Goal: Book appointment/travel/reservation

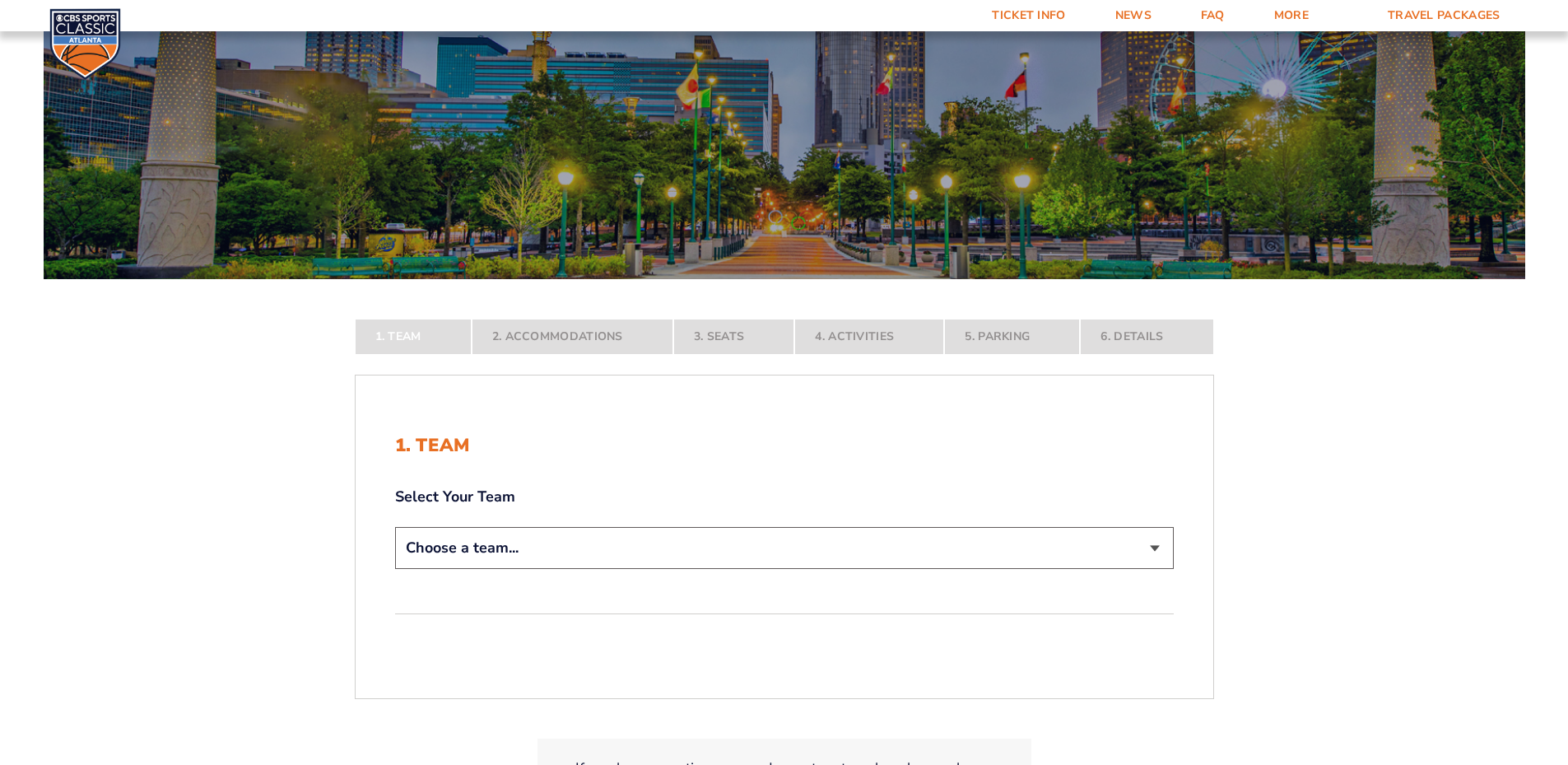
scroll to position [165, 0]
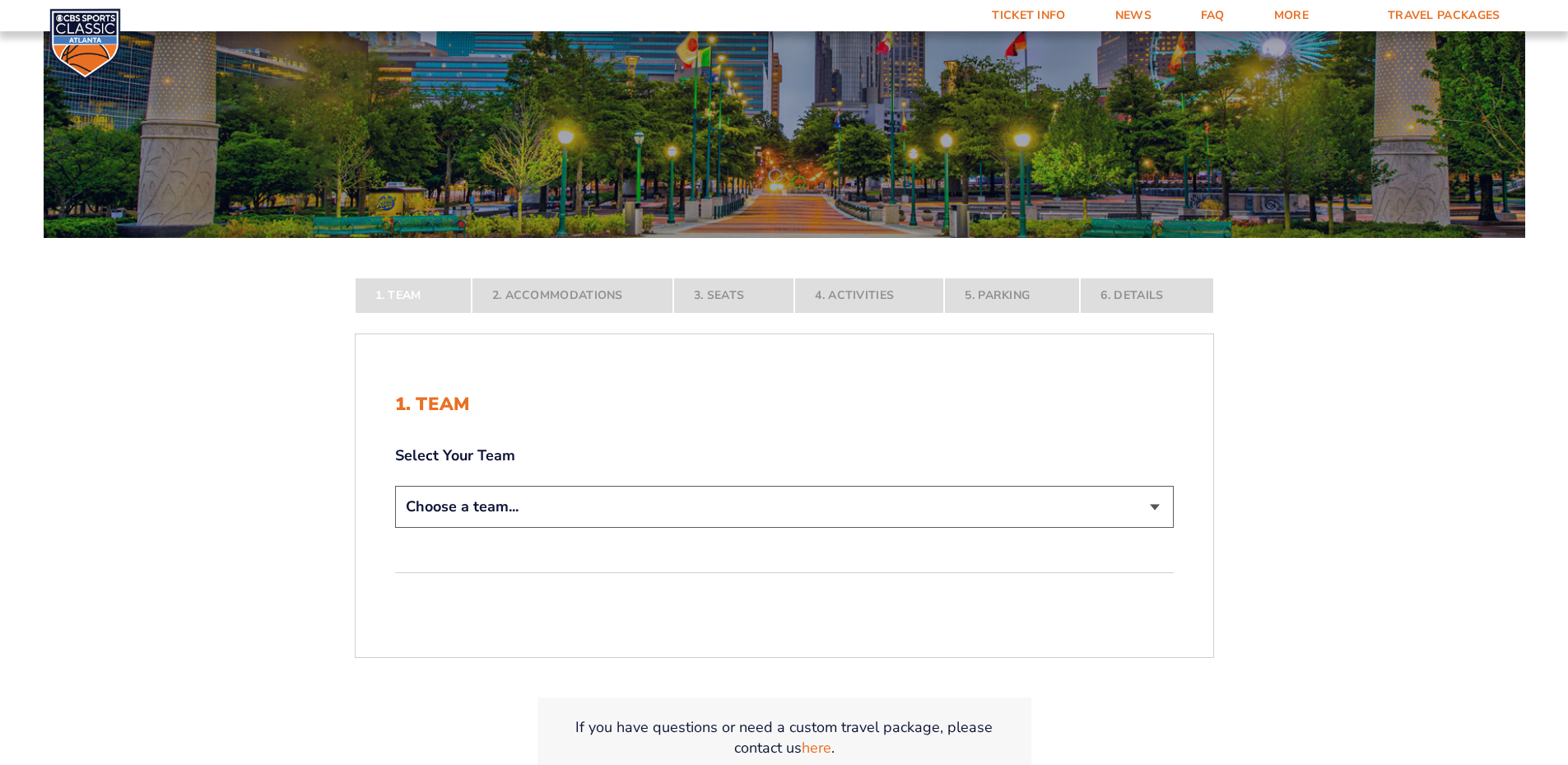
click at [468, 514] on select "Choose a team... [US_STATE] Wildcats [US_STATE] State Buckeyes [US_STATE] Tar H…" at bounding box center [784, 506] width 779 height 42
select select "12956"
click at [395, 528] on select "Choose a team... [US_STATE] Wildcats [US_STATE] State Buckeyes [US_STATE] Tar H…" at bounding box center [784, 506] width 779 height 42
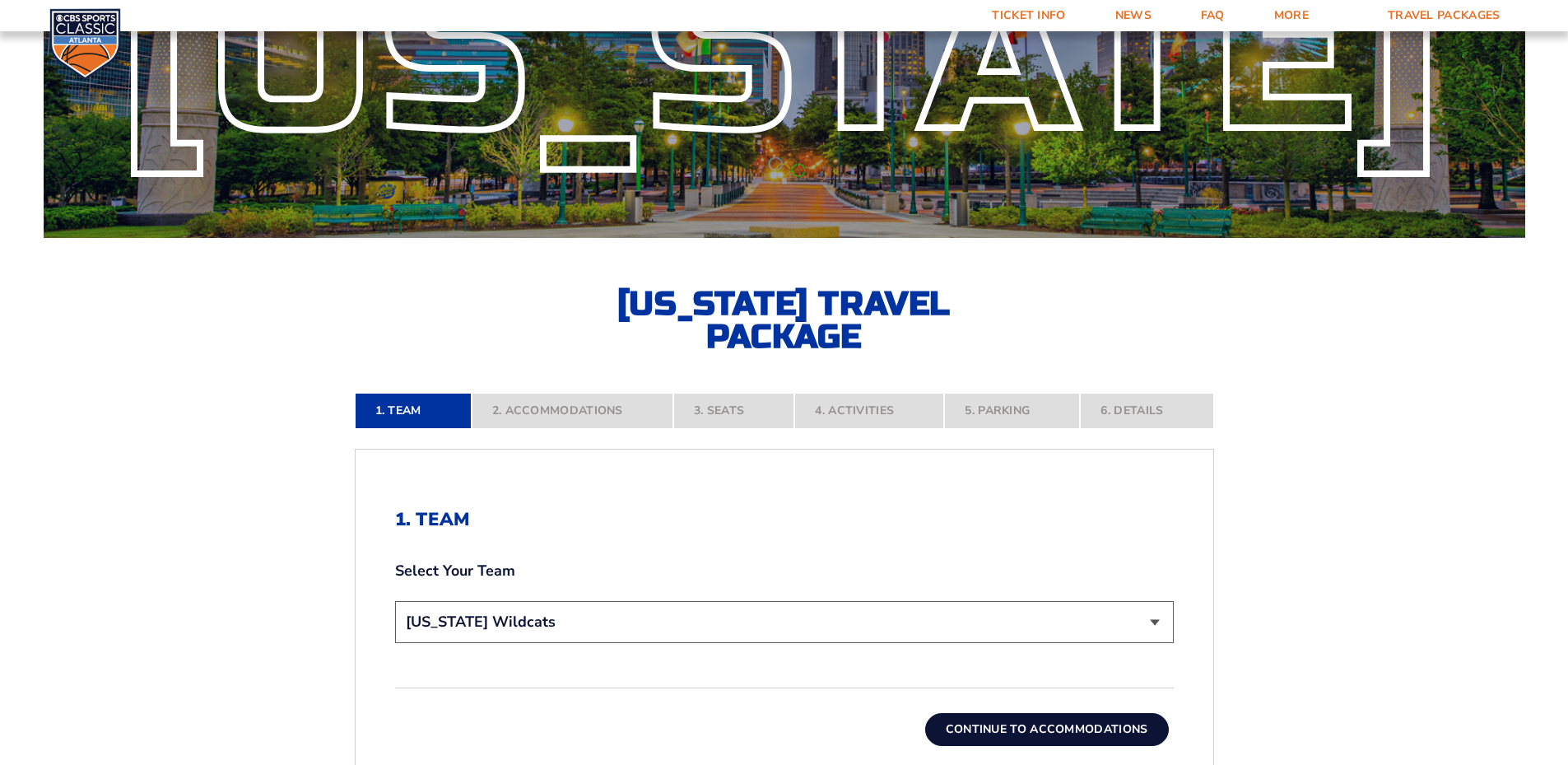
click at [1009, 731] on button "Continue To Accommodations" at bounding box center [1047, 728] width 244 height 33
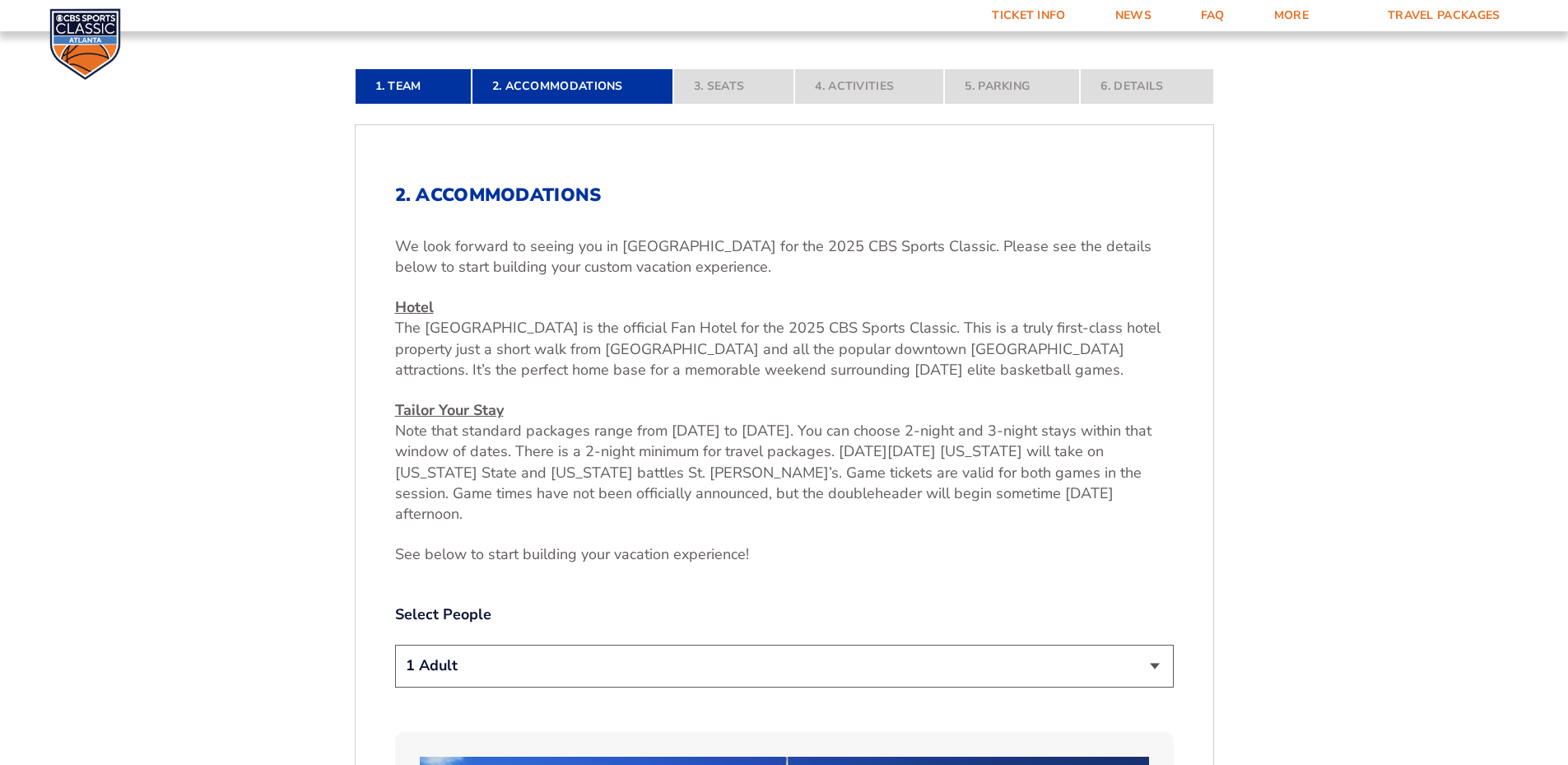
scroll to position [526, 0]
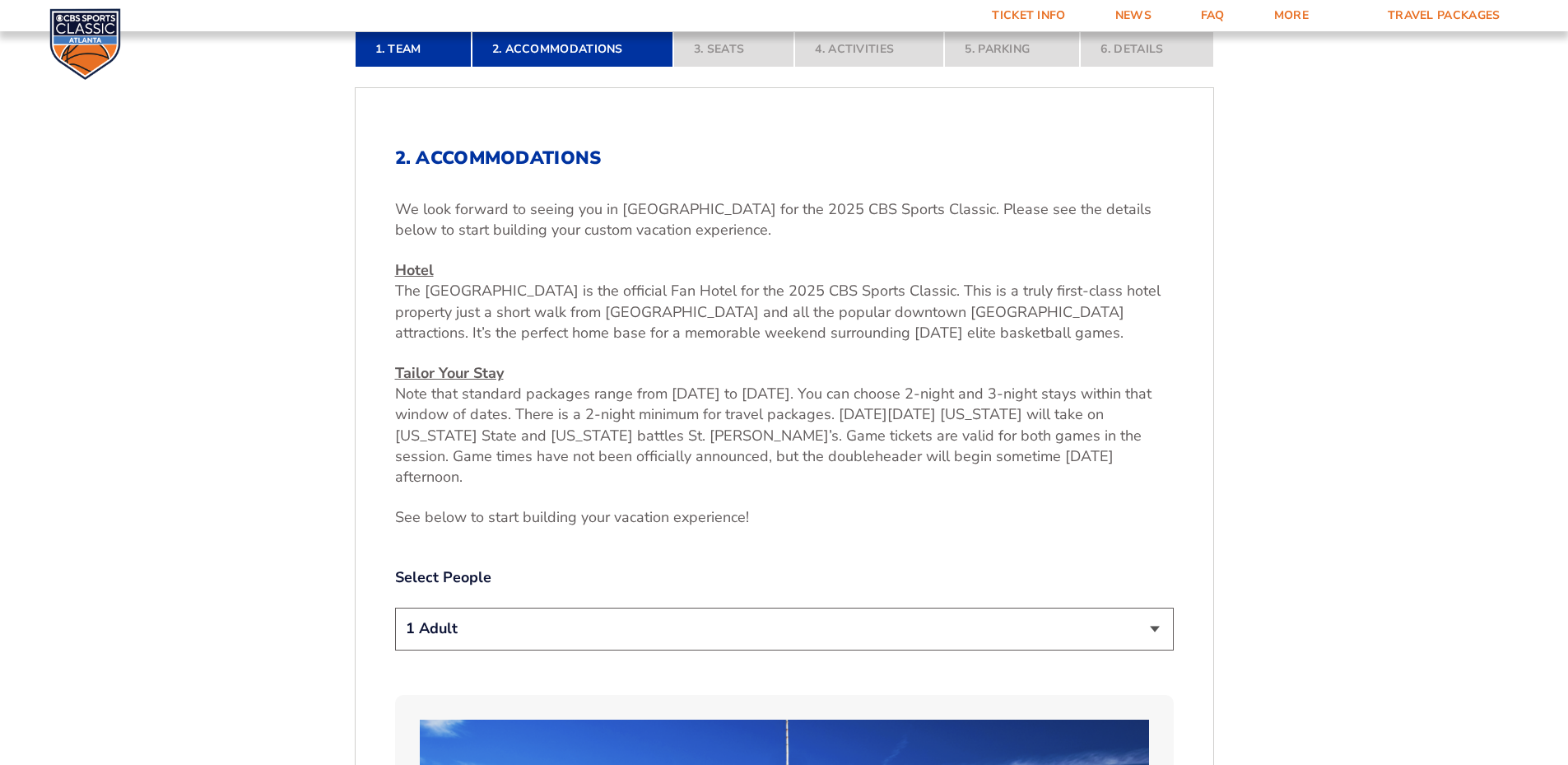
click at [779, 610] on select "1 Adult 2 Adults 3 Adults 4 Adults 2 Adults + 1 Child 2 Adults + 2 Children 2 A…" at bounding box center [784, 628] width 779 height 42
select select "4 Adults"
click at [395, 607] on select "1 Adult 2 Adults 3 Adults 4 Adults 2 Adults + 1 Child 2 Adults + 2 Children 2 A…" at bounding box center [784, 628] width 779 height 42
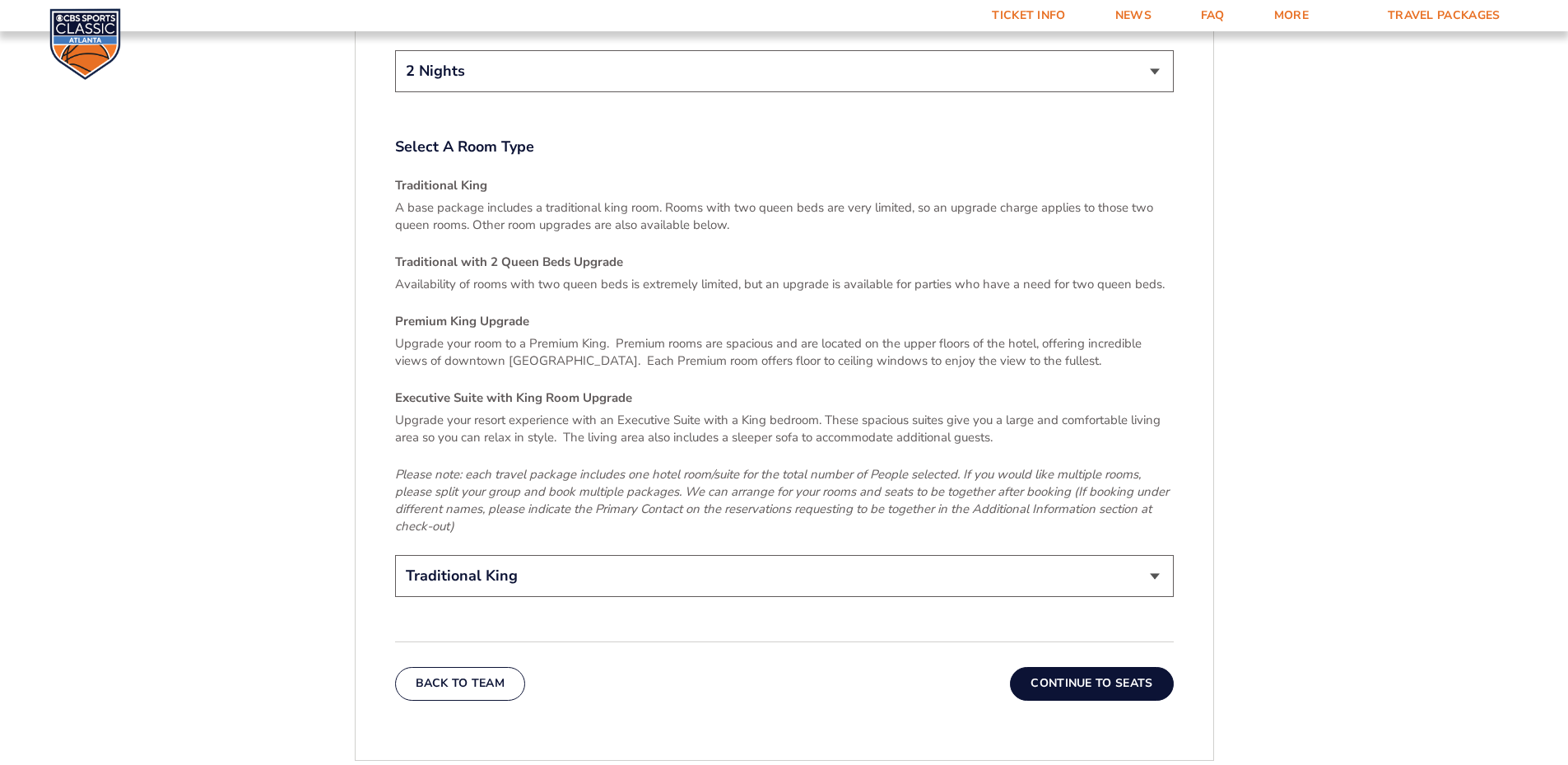
scroll to position [2419, 0]
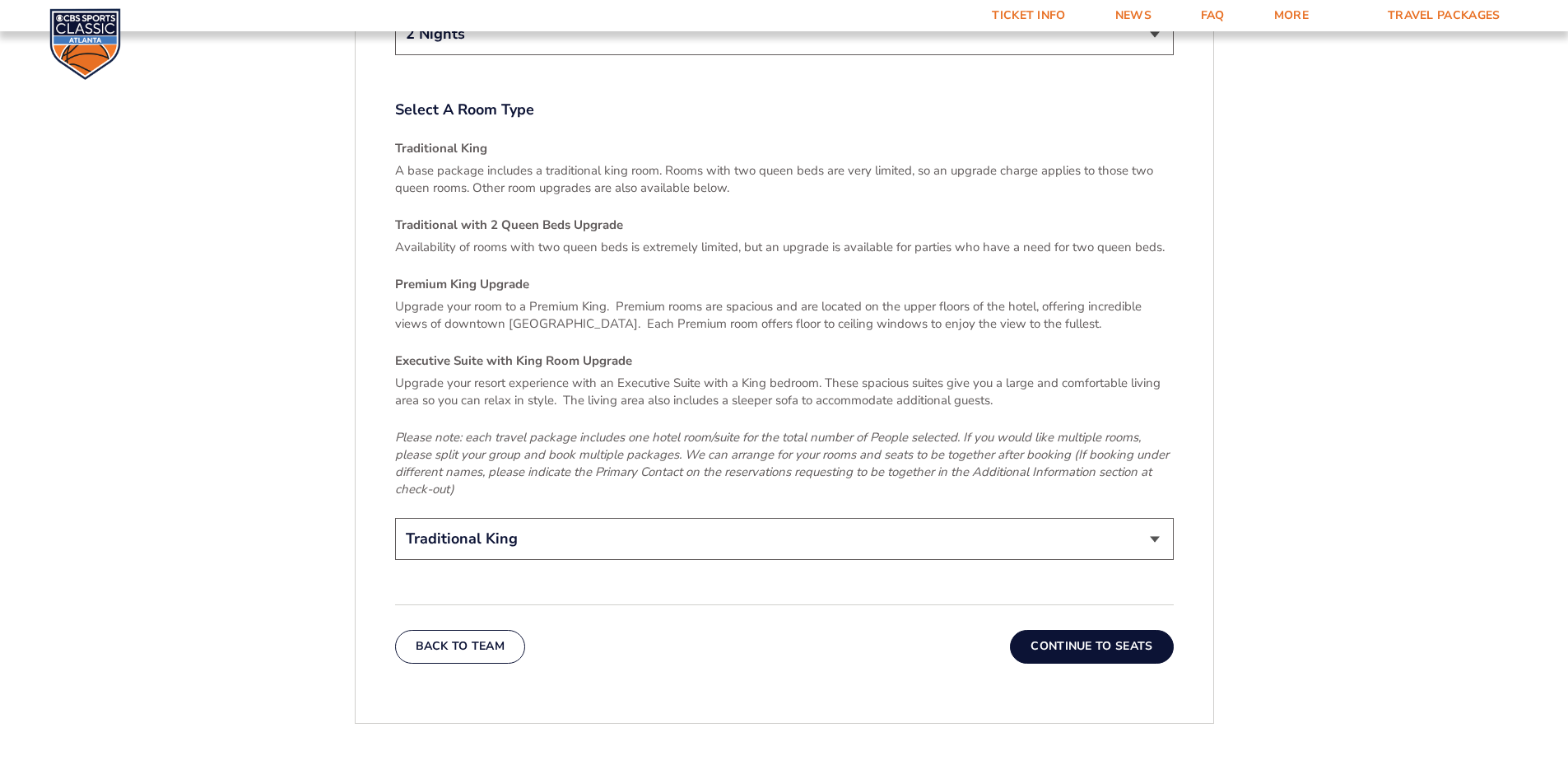
click at [553, 518] on select "Traditional King Traditional with 2 Queen Beds Upgrade (+$45 per night) Premium…" at bounding box center [784, 539] width 779 height 42
select select "Traditional with 2 Queen Beds Upgrade"
click at [395, 518] on select "Traditional King Traditional with 2 Queen Beds Upgrade (+$45 per night) Premium…" at bounding box center [784, 539] width 779 height 42
click at [1069, 630] on button "Continue To Seats" at bounding box center [1092, 646] width 163 height 33
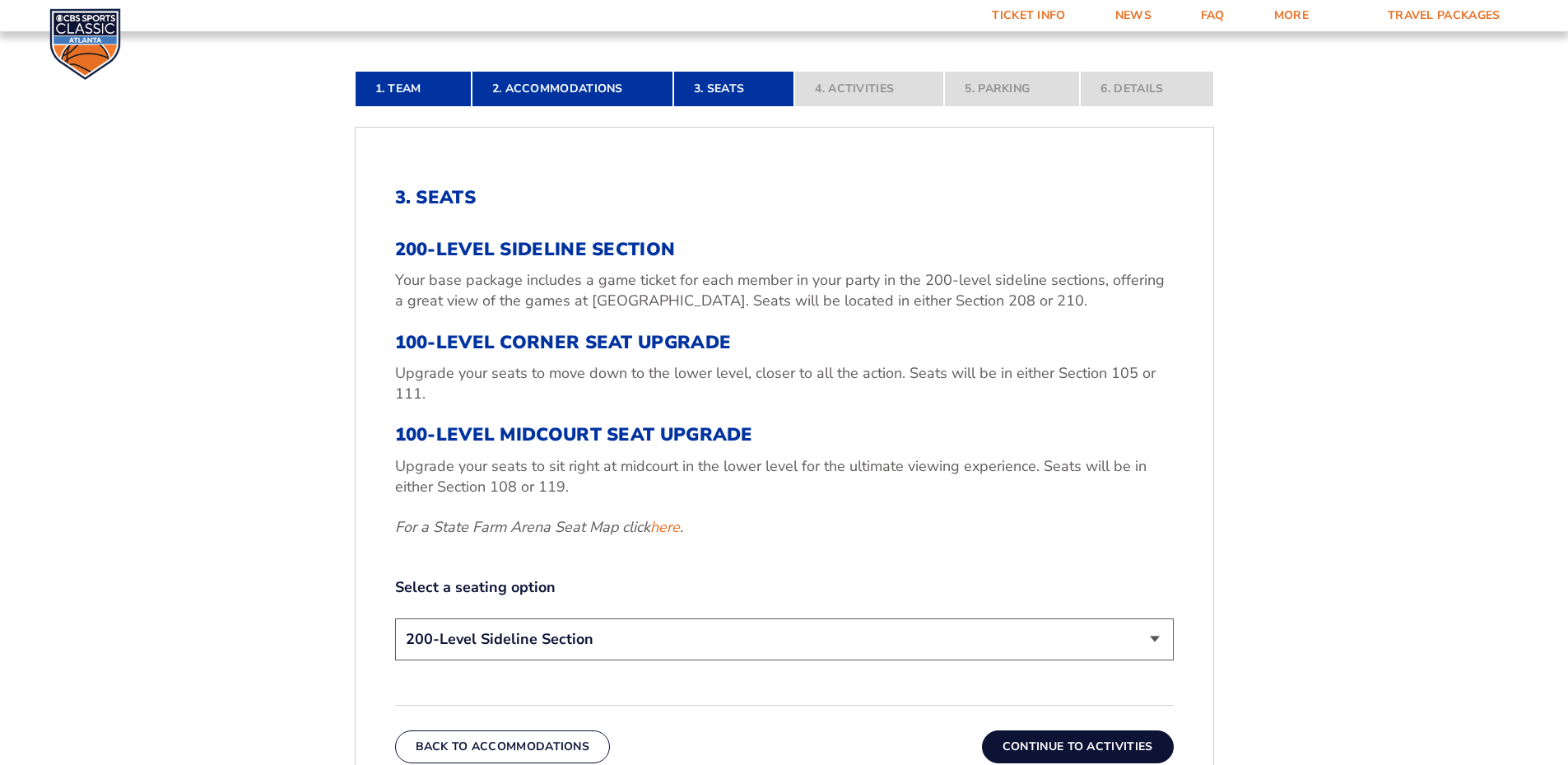
scroll to position [526, 0]
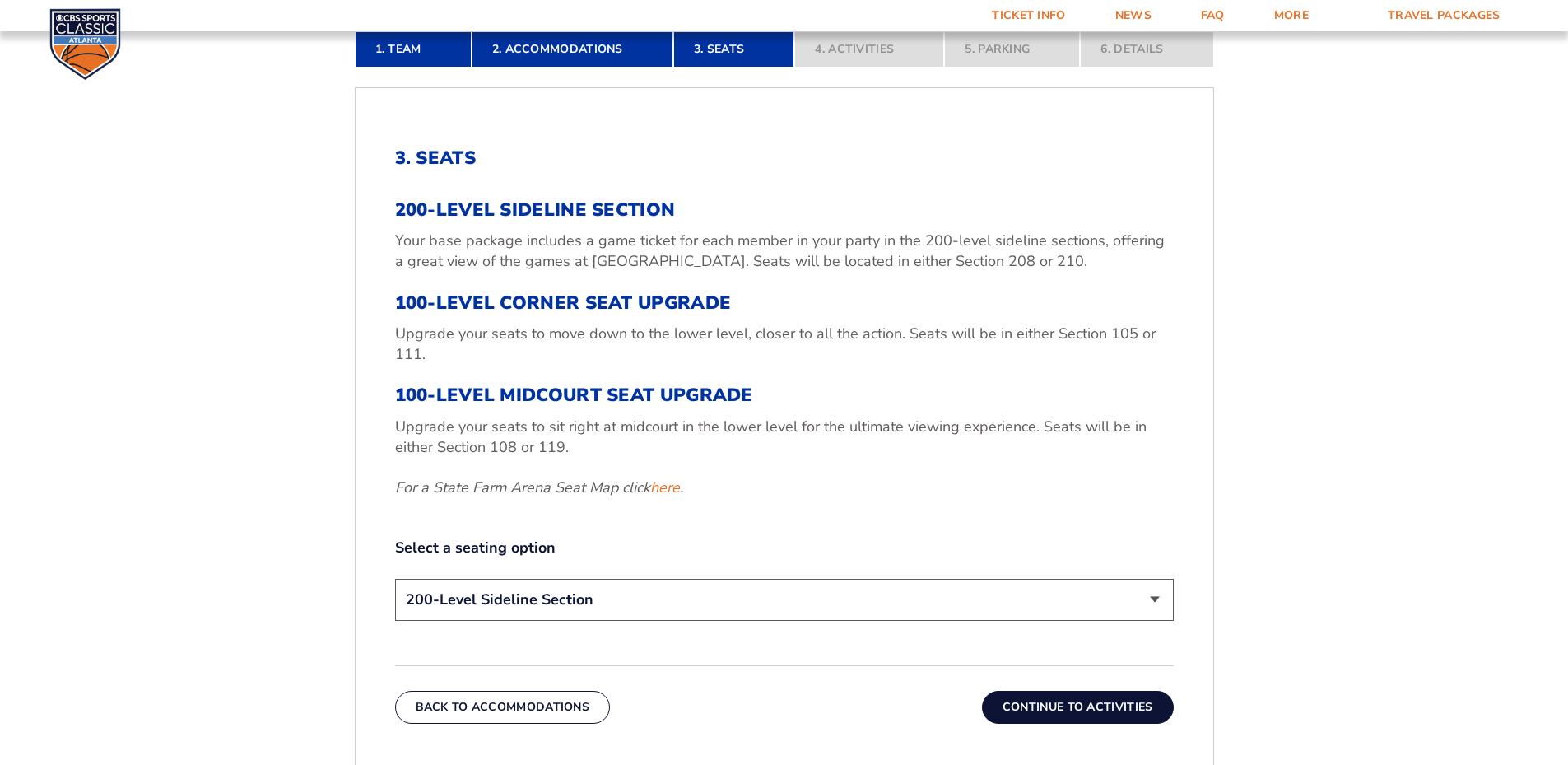
click at [1016, 702] on button "Continue To Activities" at bounding box center [1078, 706] width 192 height 33
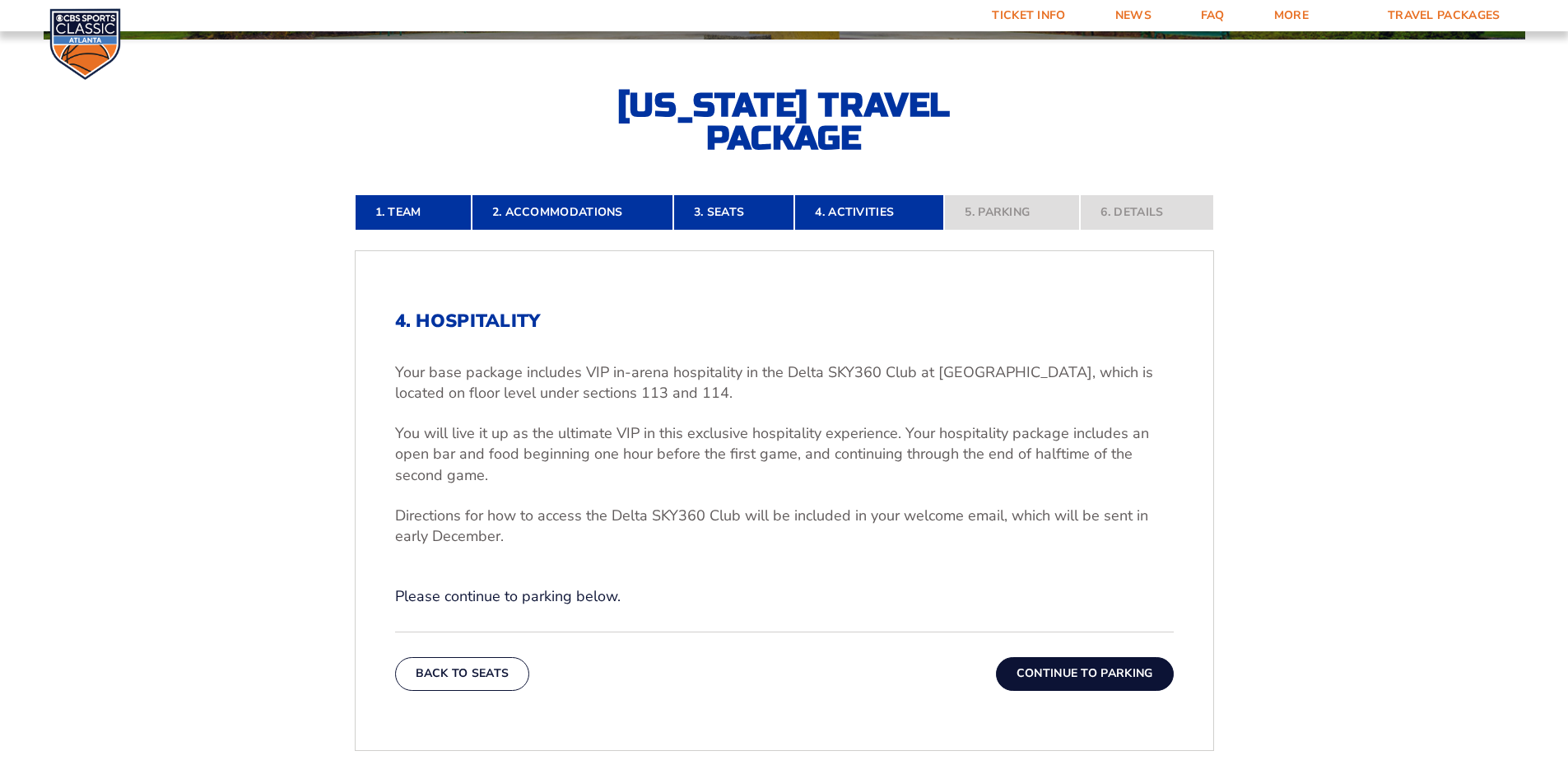
scroll to position [361, 0]
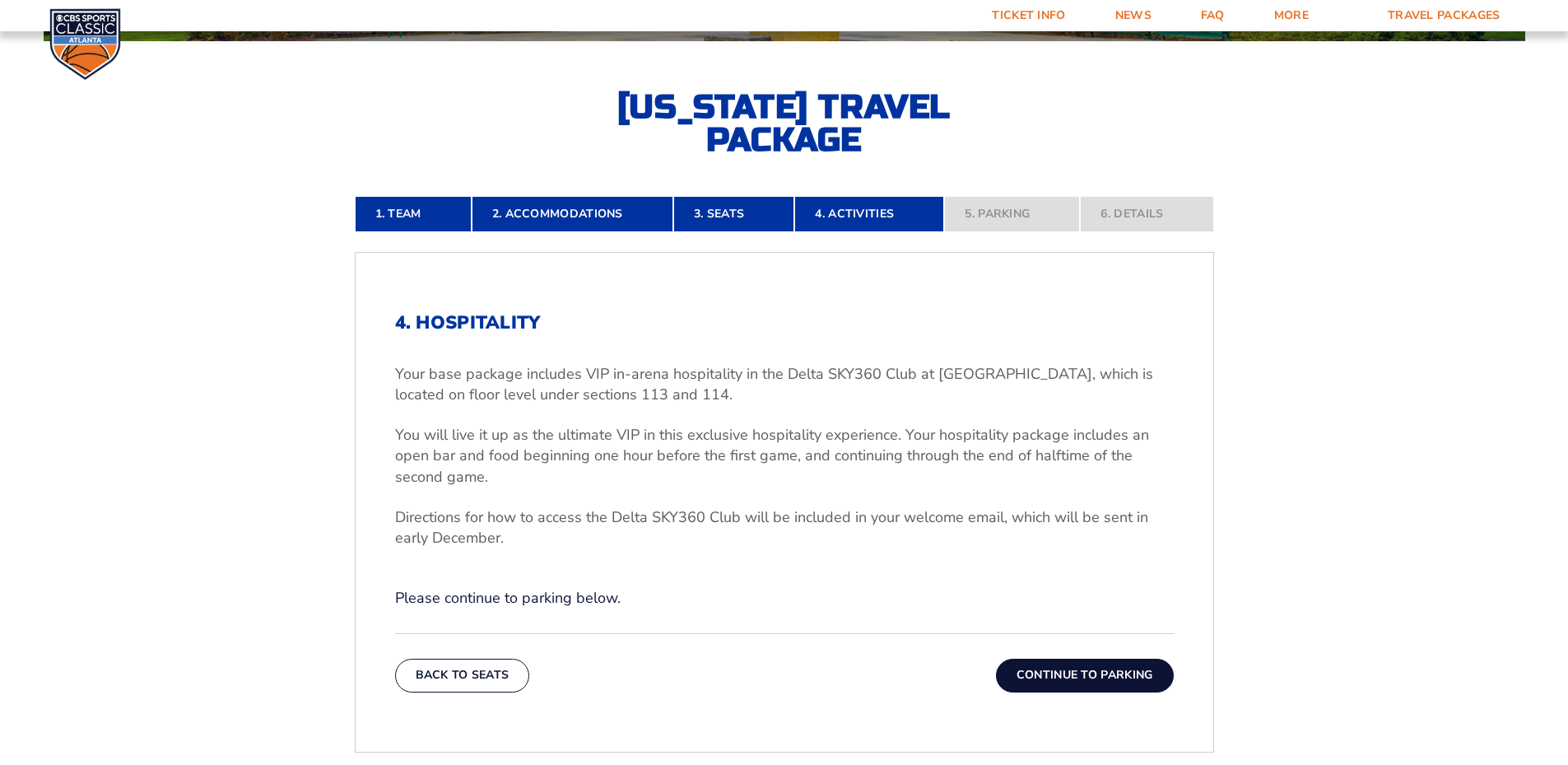
click at [1036, 679] on button "Continue To Parking" at bounding box center [1085, 675] width 178 height 33
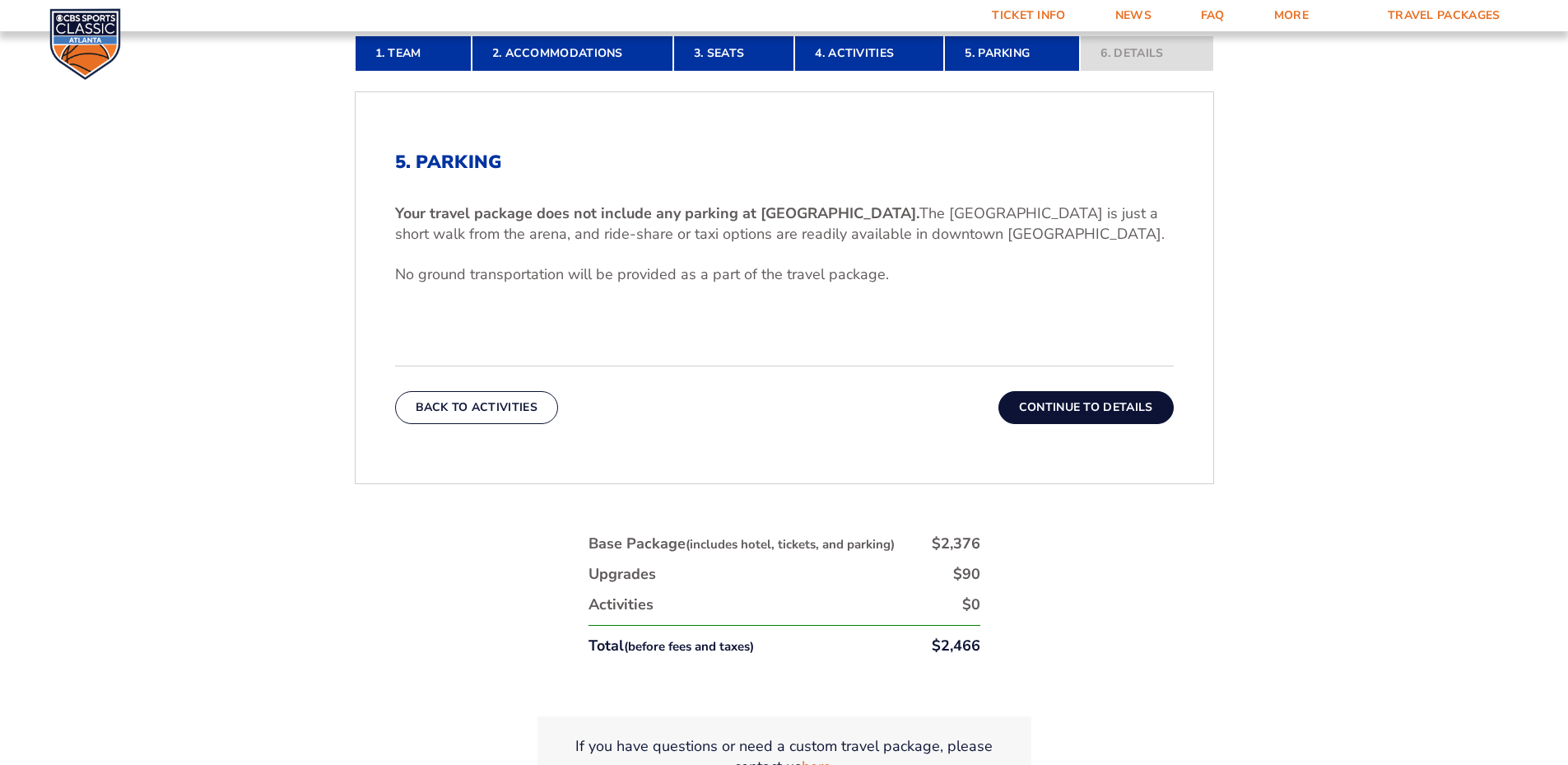
scroll to position [526, 0]
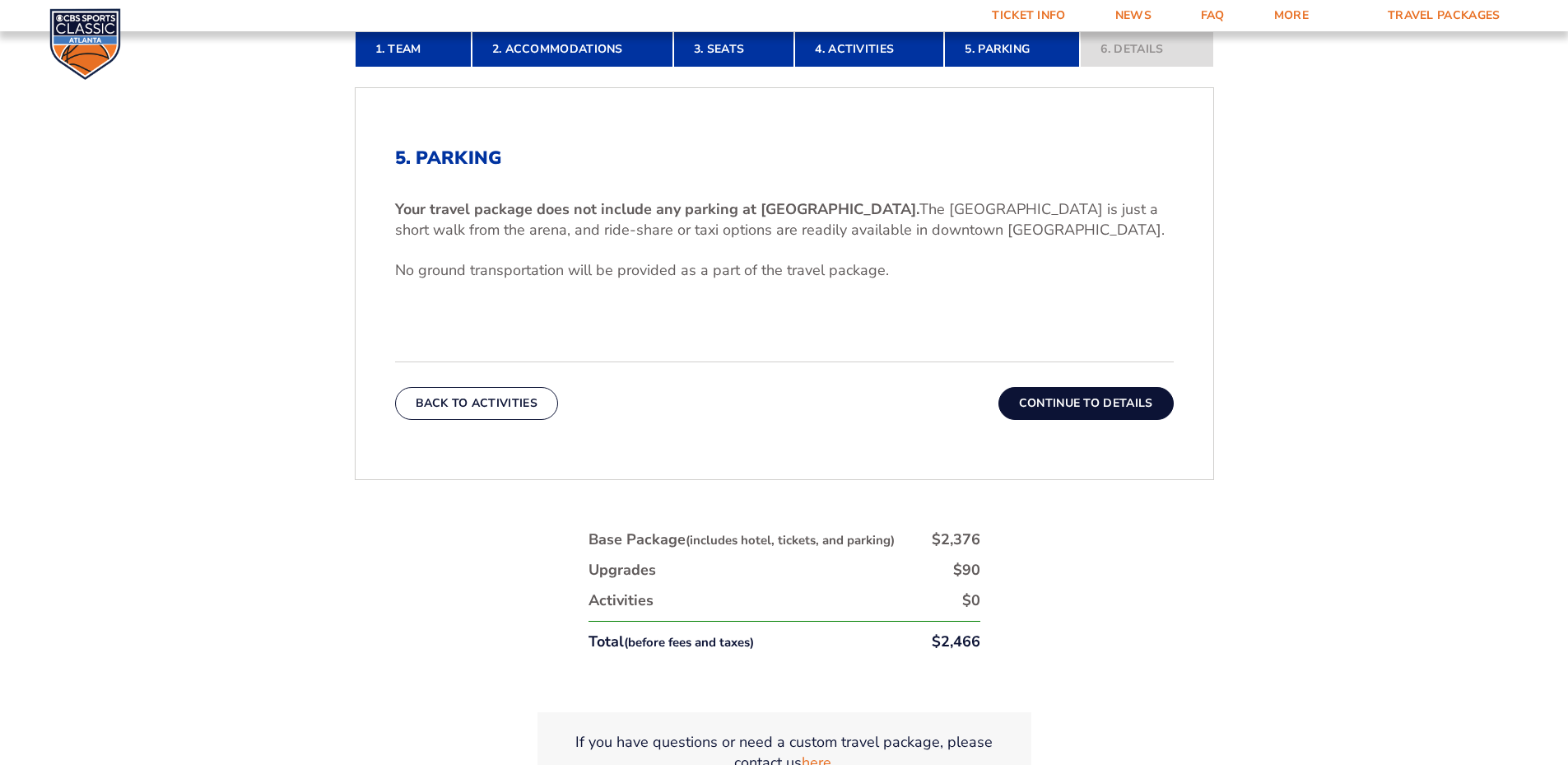
click at [1065, 408] on button "Continue To Details" at bounding box center [1086, 403] width 176 height 33
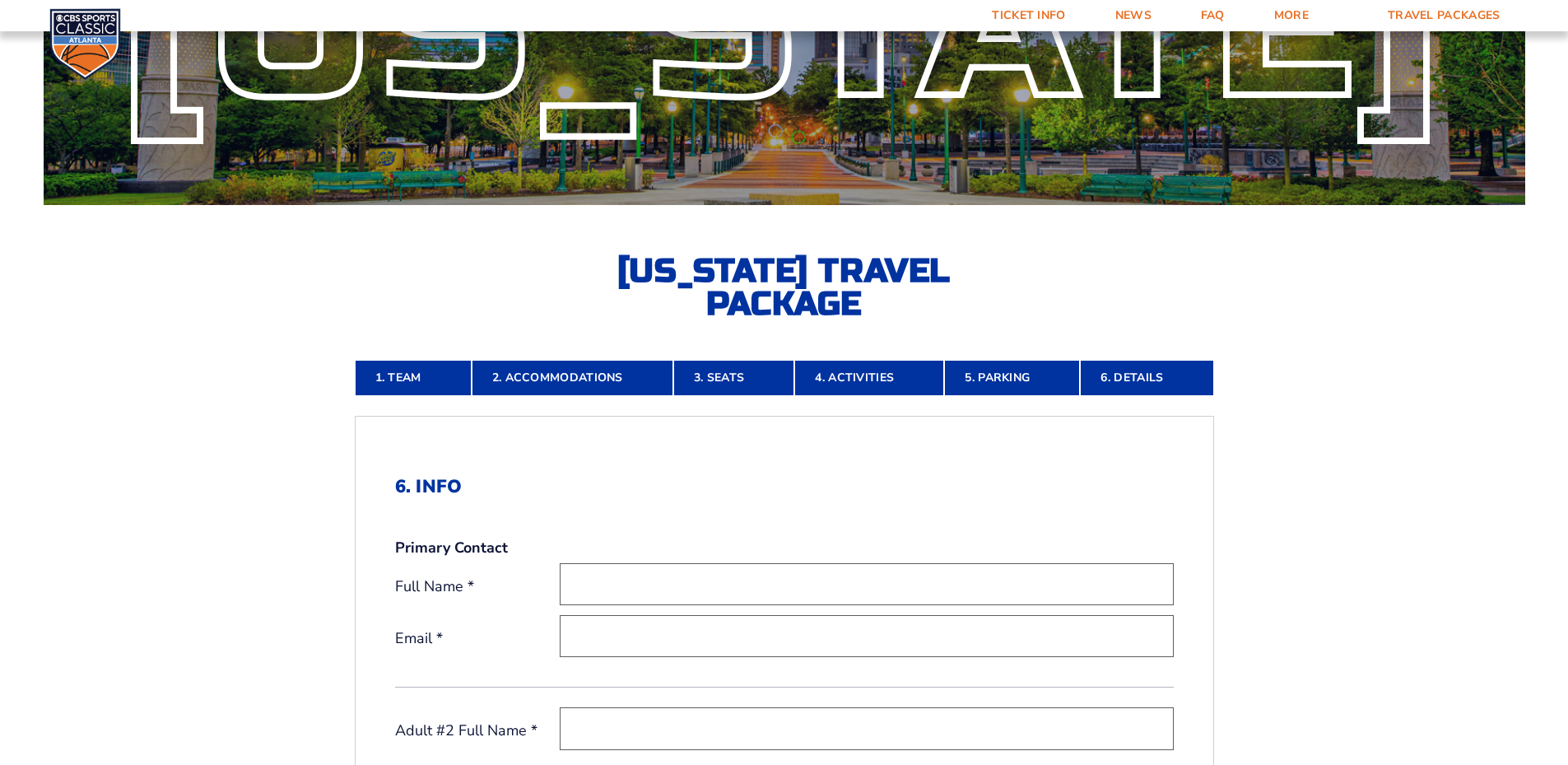
scroll to position [196, 0]
